Goal: Transaction & Acquisition: Purchase product/service

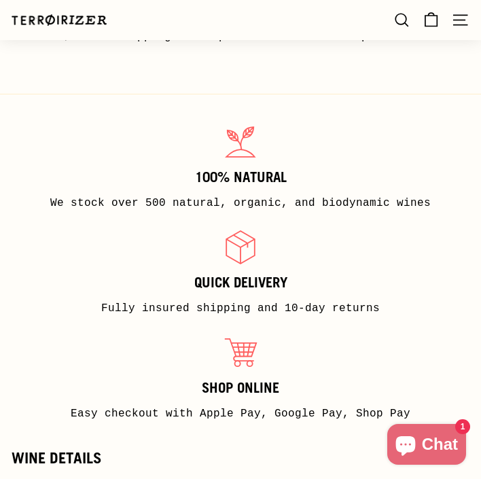
scroll to position [111, 0]
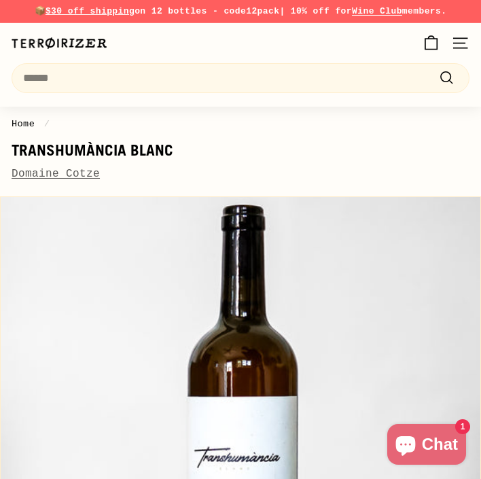
click at [81, 168] on link "Domaine Cotze" at bounding box center [56, 174] width 88 height 12
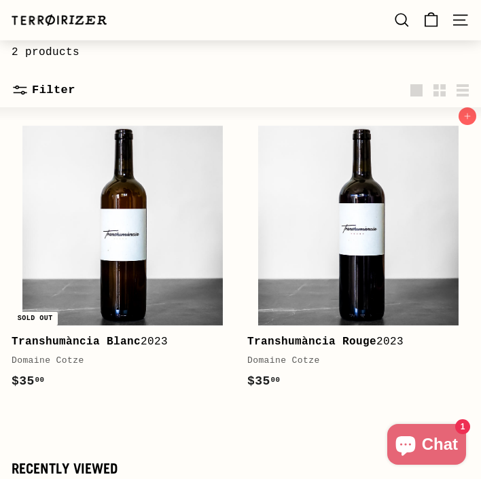
scroll to position [128, 0]
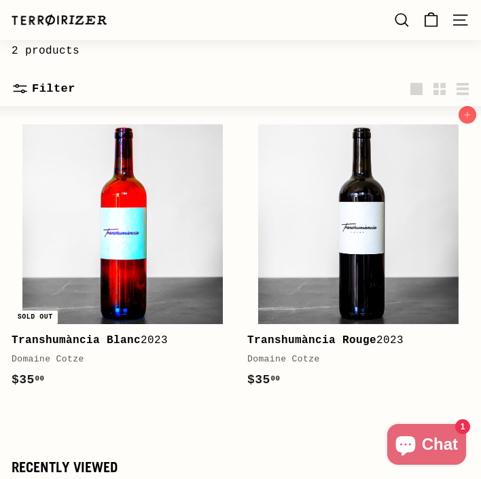
click at [162, 282] on img at bounding box center [122, 224] width 200 height 200
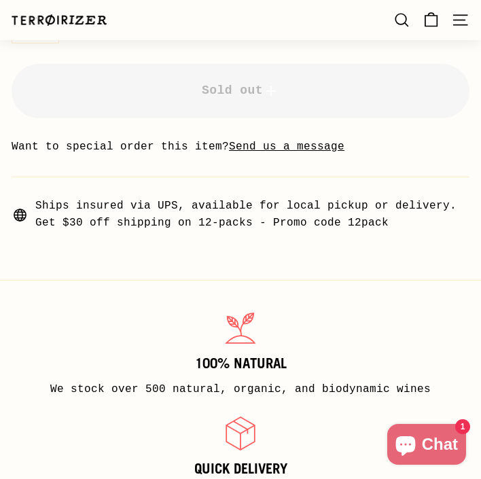
scroll to position [688, 0]
